Goal: Book appointment/travel/reservation

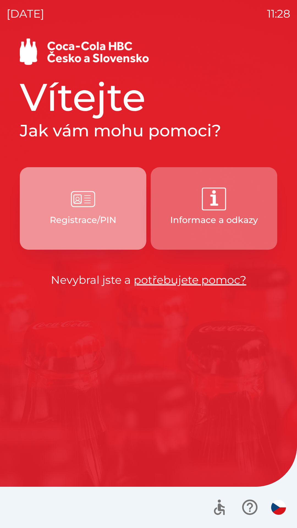
click at [71, 209] on img "button" at bounding box center [83, 199] width 24 height 24
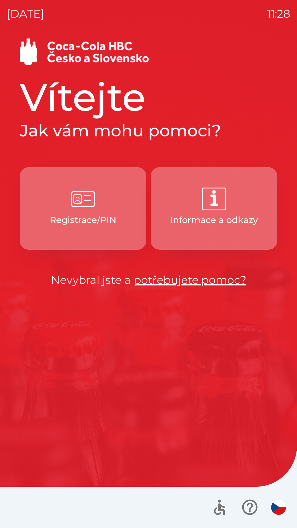
click at [84, 190] on img "button" at bounding box center [83, 199] width 24 height 24
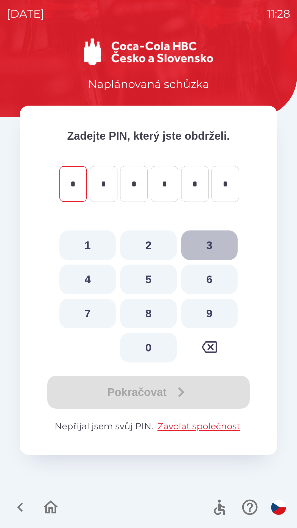
click at [213, 248] on button "3" at bounding box center [209, 246] width 56 height 30
type input "*"
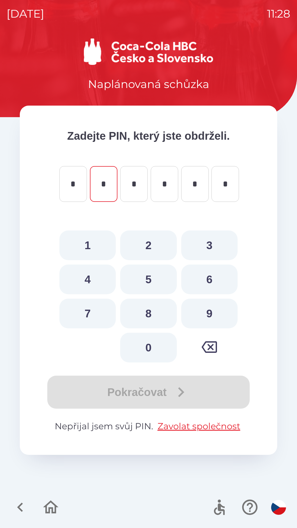
click at [95, 313] on button "7" at bounding box center [87, 314] width 56 height 30
type input "*"
click at [151, 285] on button "5" at bounding box center [148, 280] width 56 height 30
type input "*"
click at [206, 248] on button "3" at bounding box center [209, 246] width 56 height 30
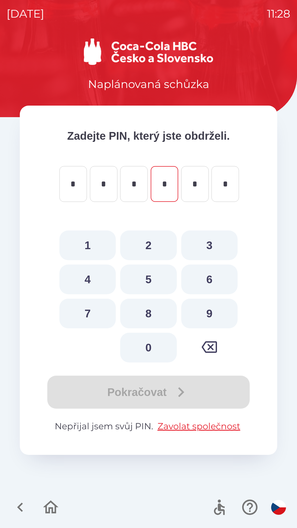
type input "*"
click at [206, 246] on button "3" at bounding box center [209, 246] width 56 height 30
type input "*"
click at [152, 246] on button "2" at bounding box center [148, 246] width 56 height 30
type input "*"
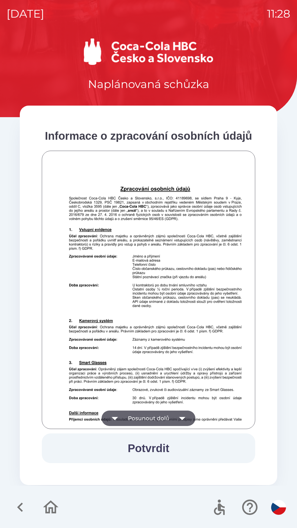
click at [150, 448] on button "Potvrdit" at bounding box center [148, 449] width 213 height 30
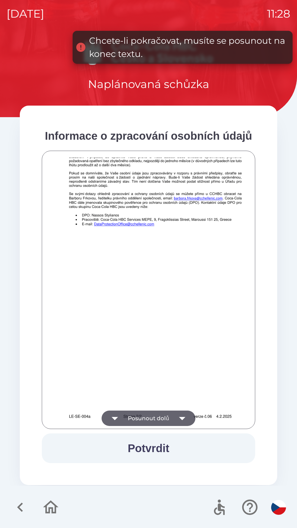
scroll to position [386, 0]
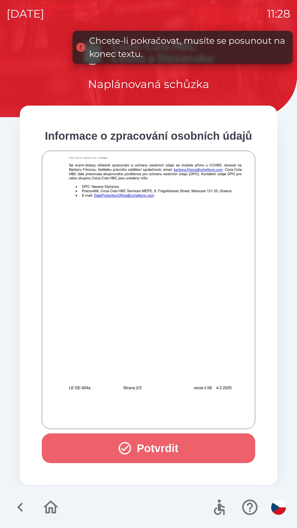
click at [160, 445] on button "Potvrdit" at bounding box center [148, 449] width 213 height 30
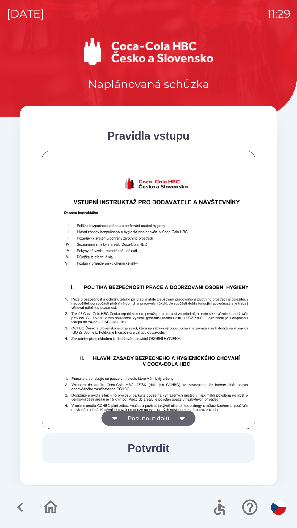
click at [82, 348] on img at bounding box center [155, 320] width 213 height 302
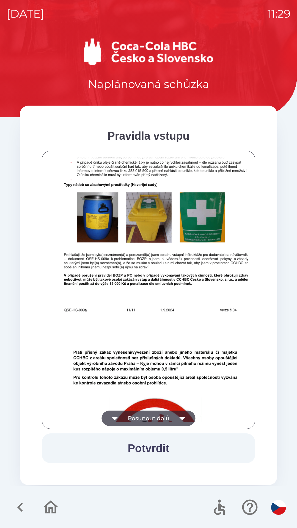
scroll to position [3406, 0]
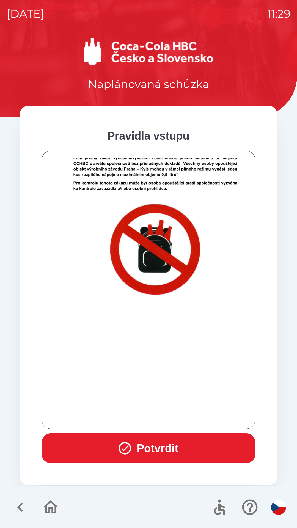
click at [157, 440] on button "Potvrdit" at bounding box center [148, 449] width 213 height 30
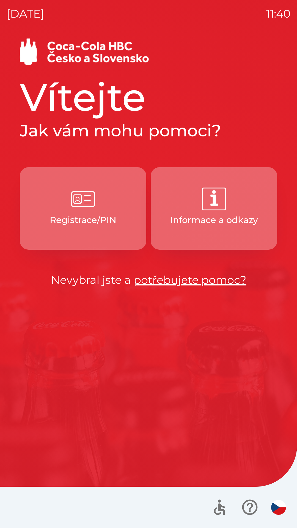
click at [105, 197] on button "Registrace/PIN" at bounding box center [83, 208] width 127 height 83
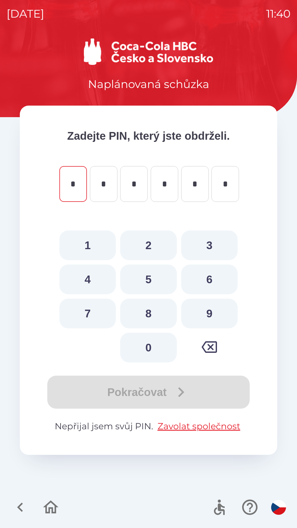
click at [206, 247] on button "3" at bounding box center [209, 246] width 56 height 30
type input "*"
click at [96, 308] on button "7" at bounding box center [87, 314] width 56 height 30
type input "*"
click at [206, 282] on button "6" at bounding box center [209, 280] width 56 height 30
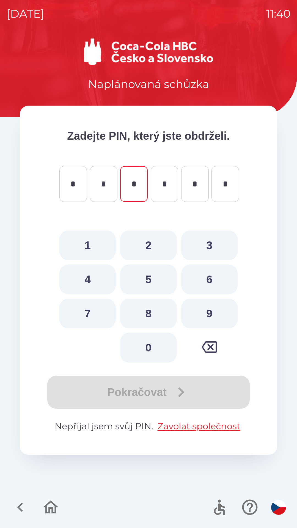
type input "*"
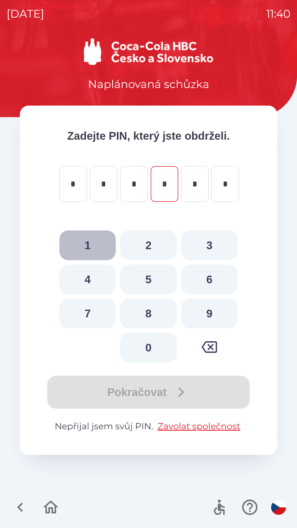
click at [89, 243] on button "1" at bounding box center [87, 246] width 56 height 30
type input "*"
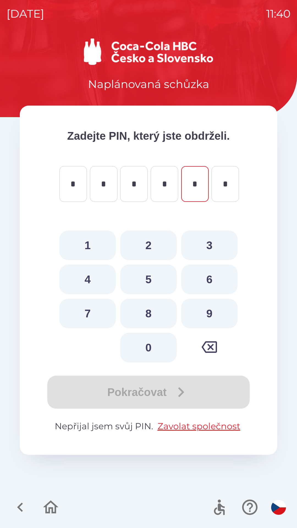
click at [217, 243] on button "3" at bounding box center [209, 246] width 56 height 30
type input "*"
click at [213, 314] on button "9" at bounding box center [209, 314] width 56 height 30
type input "*"
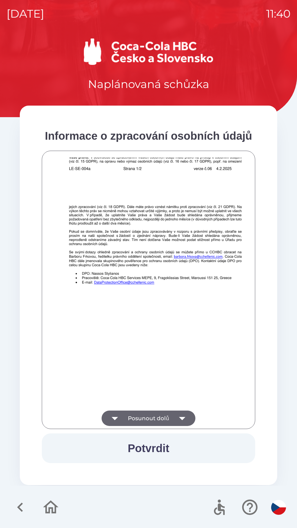
scroll to position [386, 0]
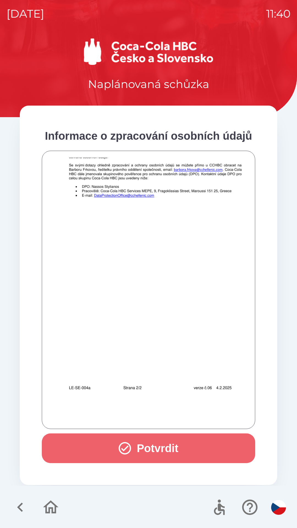
click at [167, 449] on button "Potvrdit" at bounding box center [148, 449] width 213 height 30
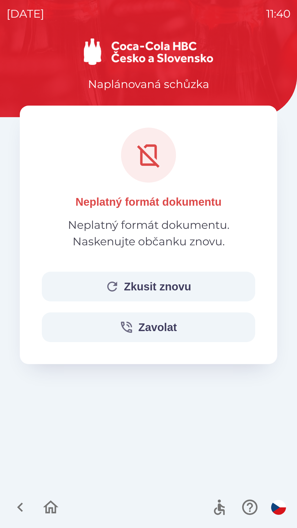
click at [202, 291] on button "Zkusit znovu" at bounding box center [148, 287] width 213 height 30
click at [21, 505] on icon "button" at bounding box center [20, 507] width 6 height 9
